Goal: Information Seeking & Learning: Understand process/instructions

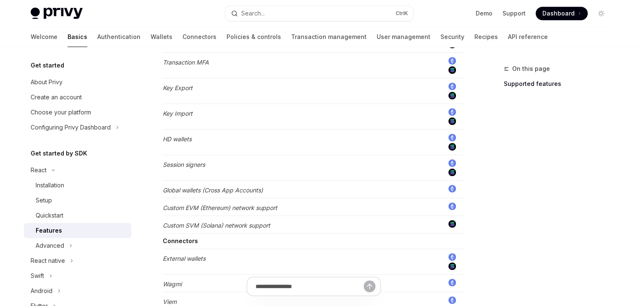
scroll to position [503, 0]
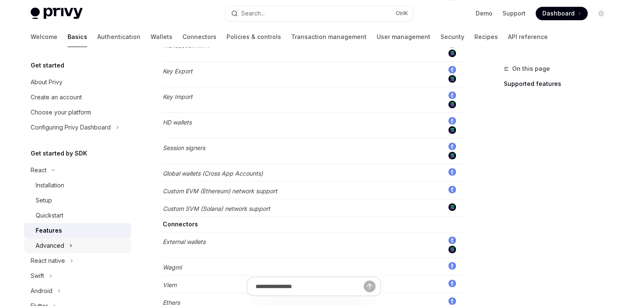
click at [72, 240] on button "Advanced" at bounding box center [77, 245] width 107 height 15
type textarea "*"
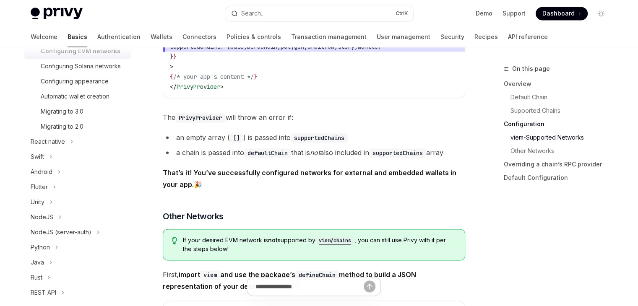
scroll to position [1258, 0]
